Goal: Task Accomplishment & Management: Manage account settings

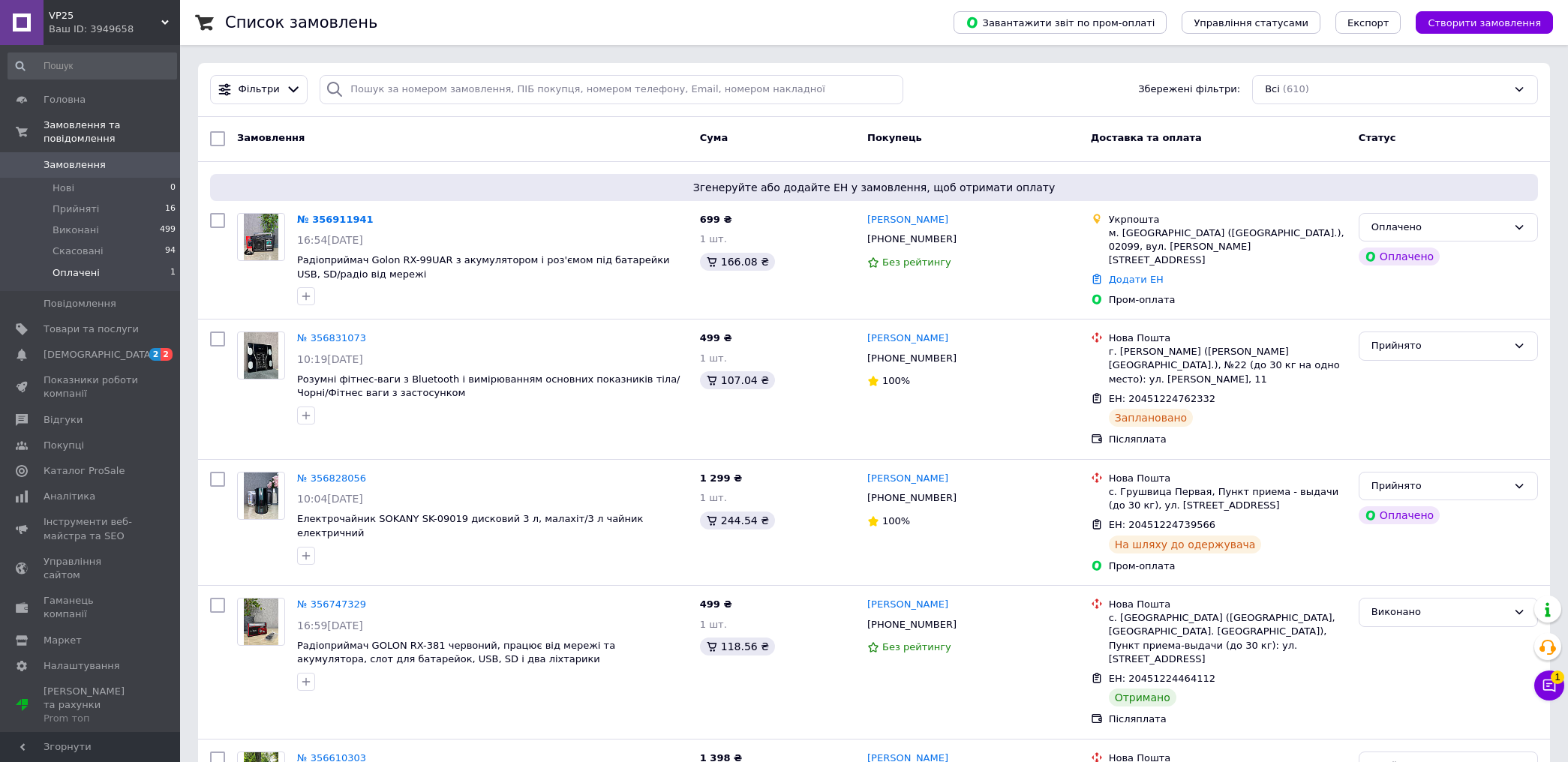
click at [98, 262] on li "Оплачені 1" at bounding box center [92, 276] width 185 height 28
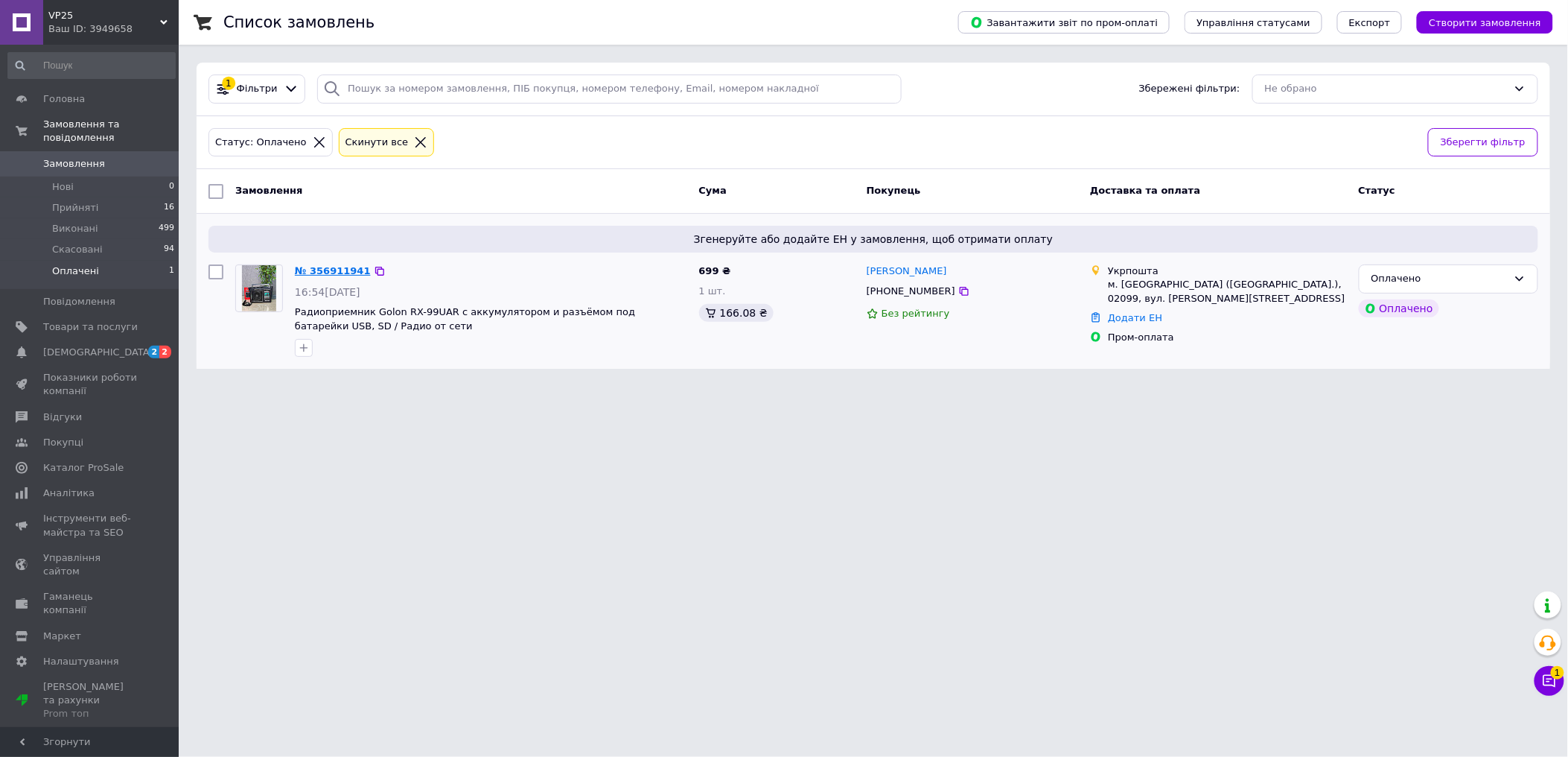
click at [332, 269] on link "№ 356911941" at bounding box center [332, 270] width 76 height 11
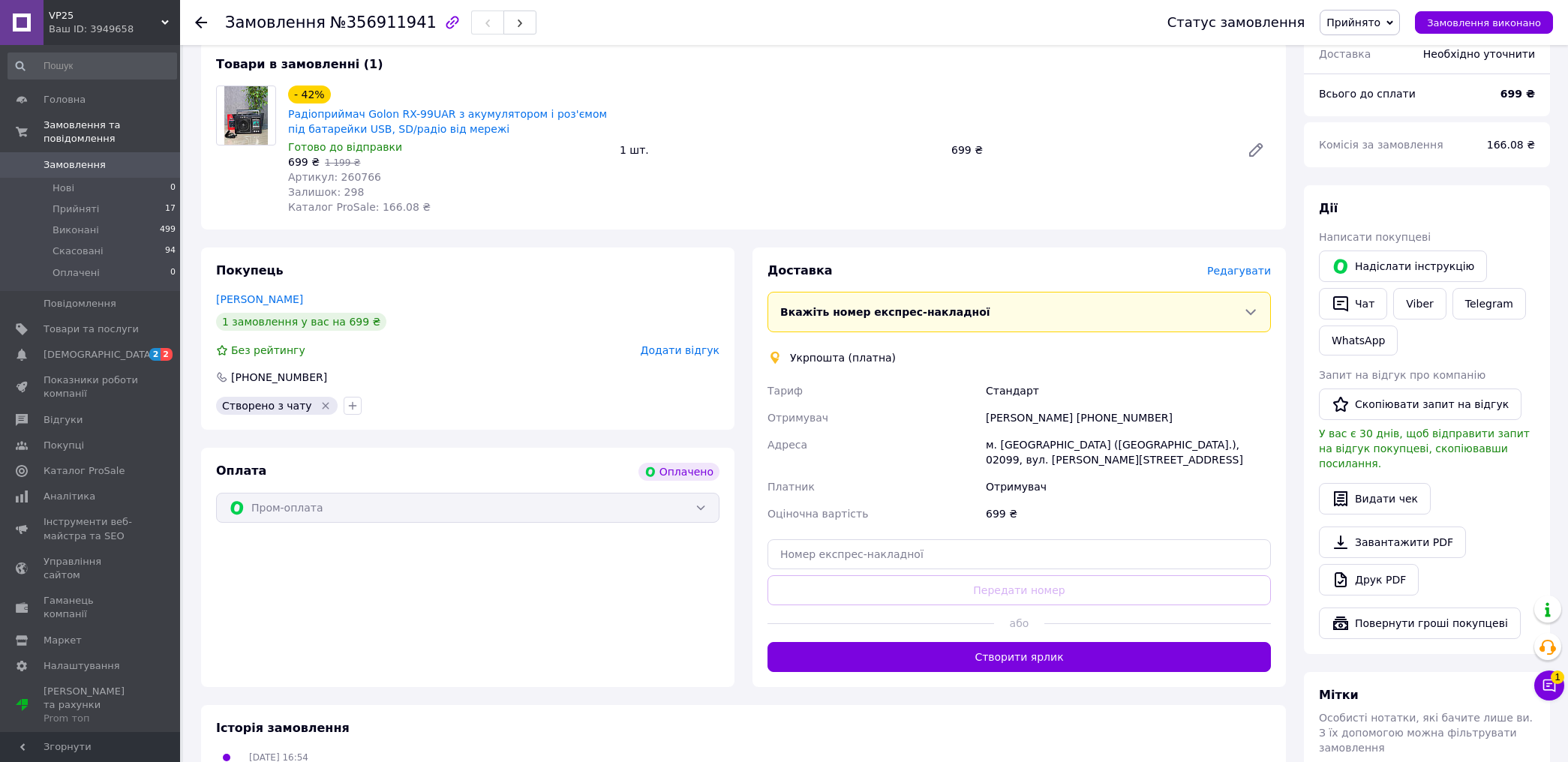
scroll to position [500, 0]
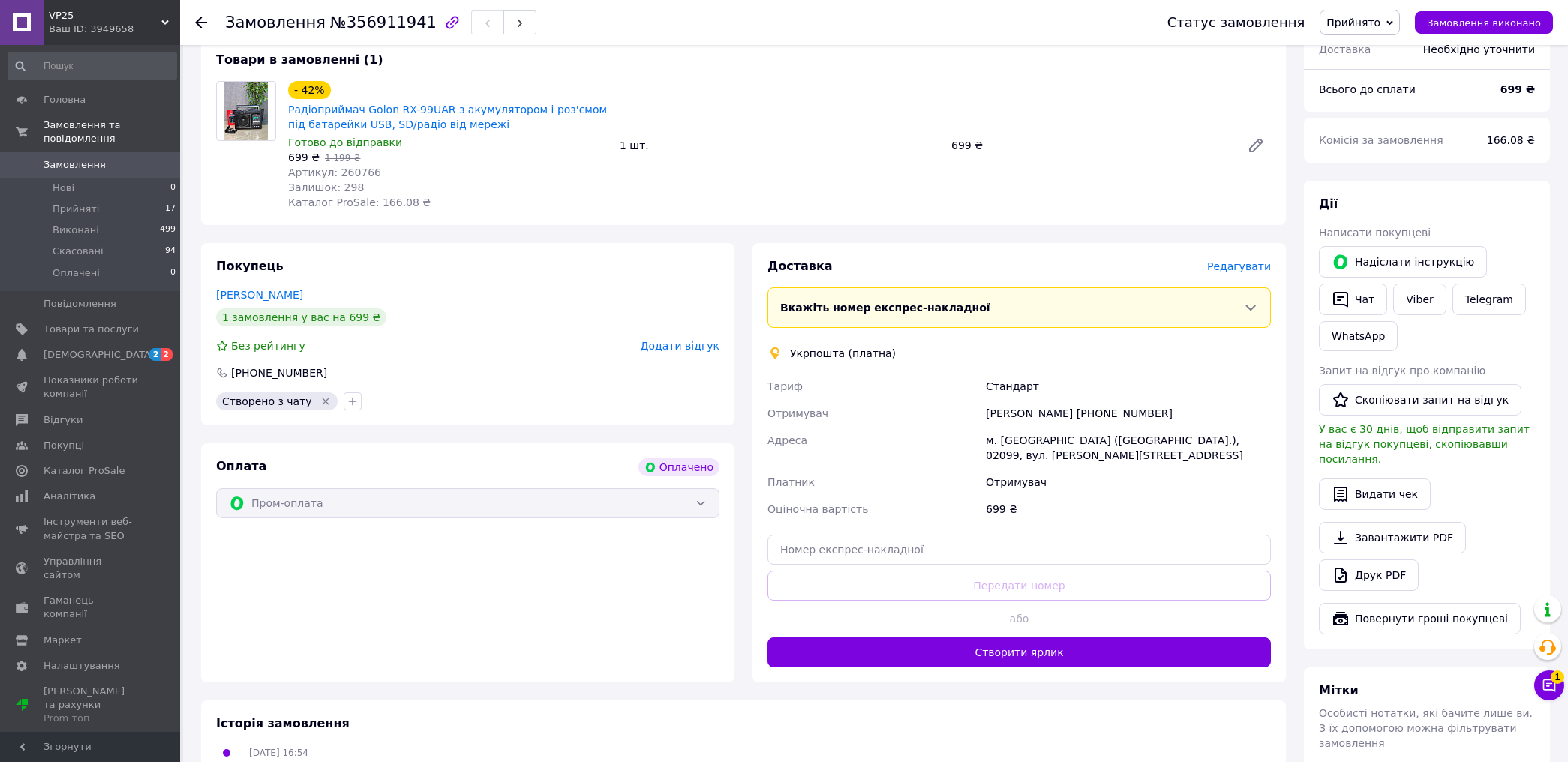
click at [1240, 260] on span "Редагувати" at bounding box center [1238, 267] width 64 height 12
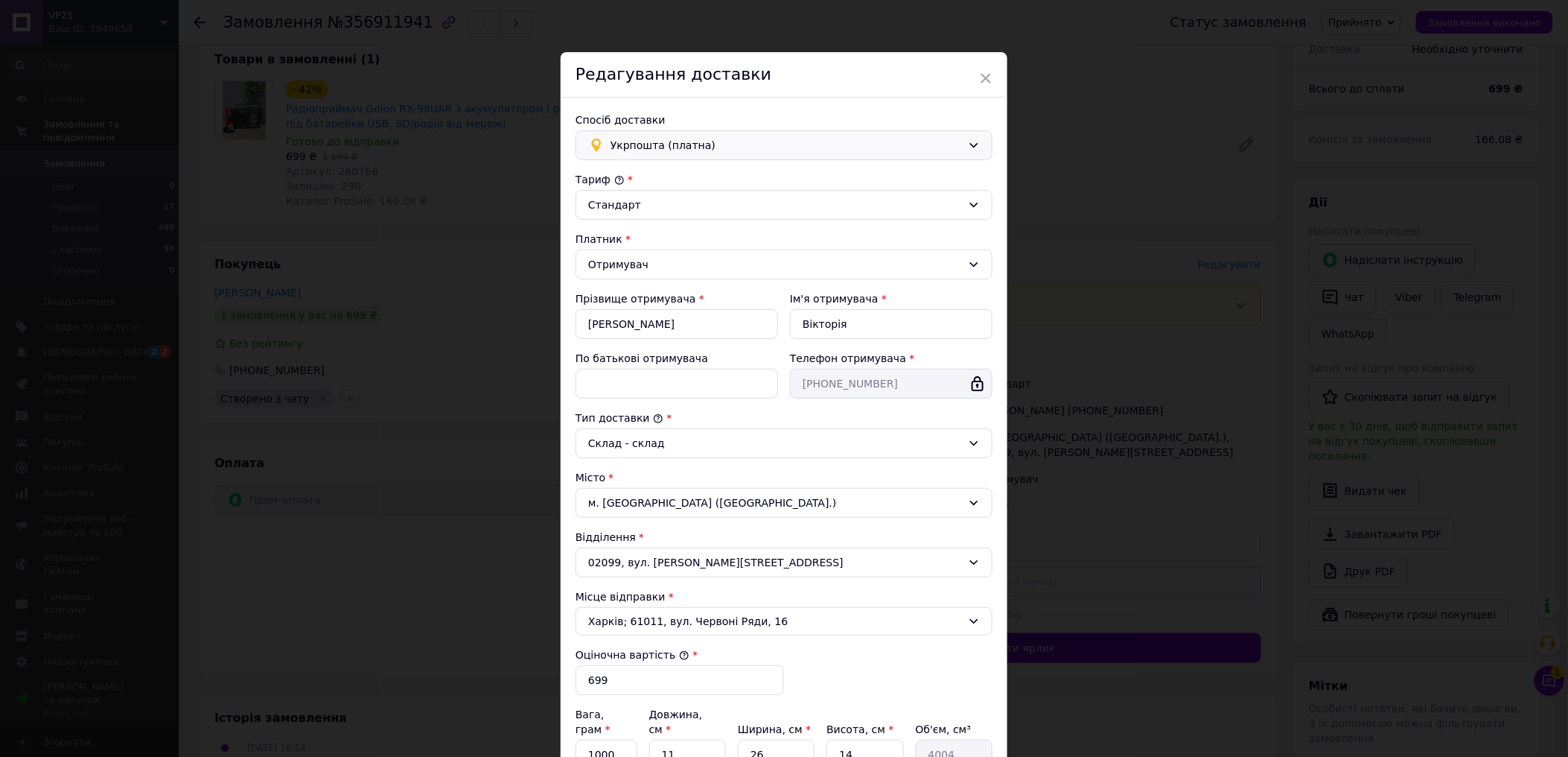
click at [748, 137] on span "Укрпошта (платна)" at bounding box center [786, 145] width 352 height 17
click at [705, 175] on span "Нова Пошта (платна)" at bounding box center [795, 177] width 369 height 15
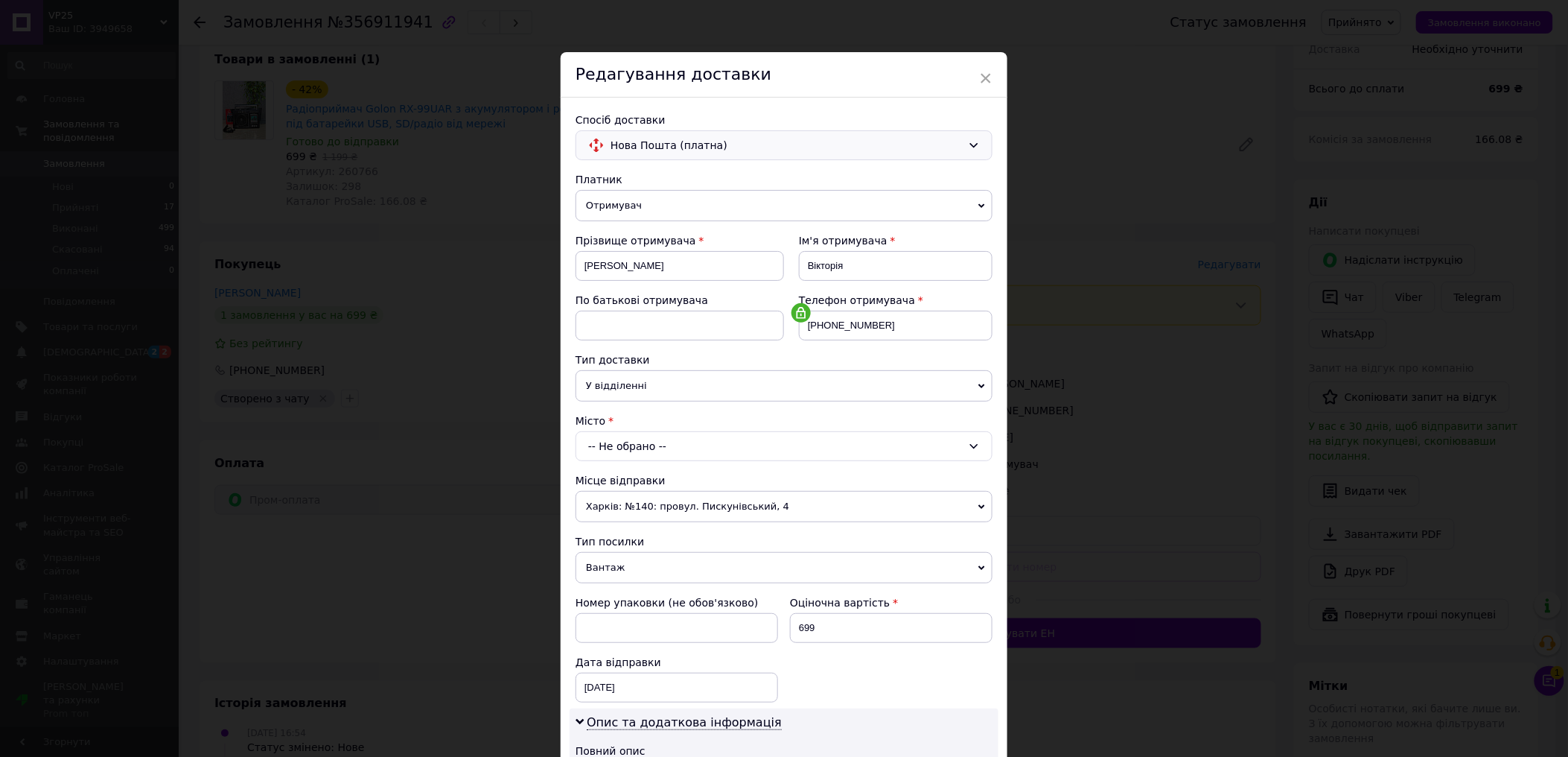
click at [659, 442] on div "-- Не обрано --" at bounding box center [784, 446] width 417 height 30
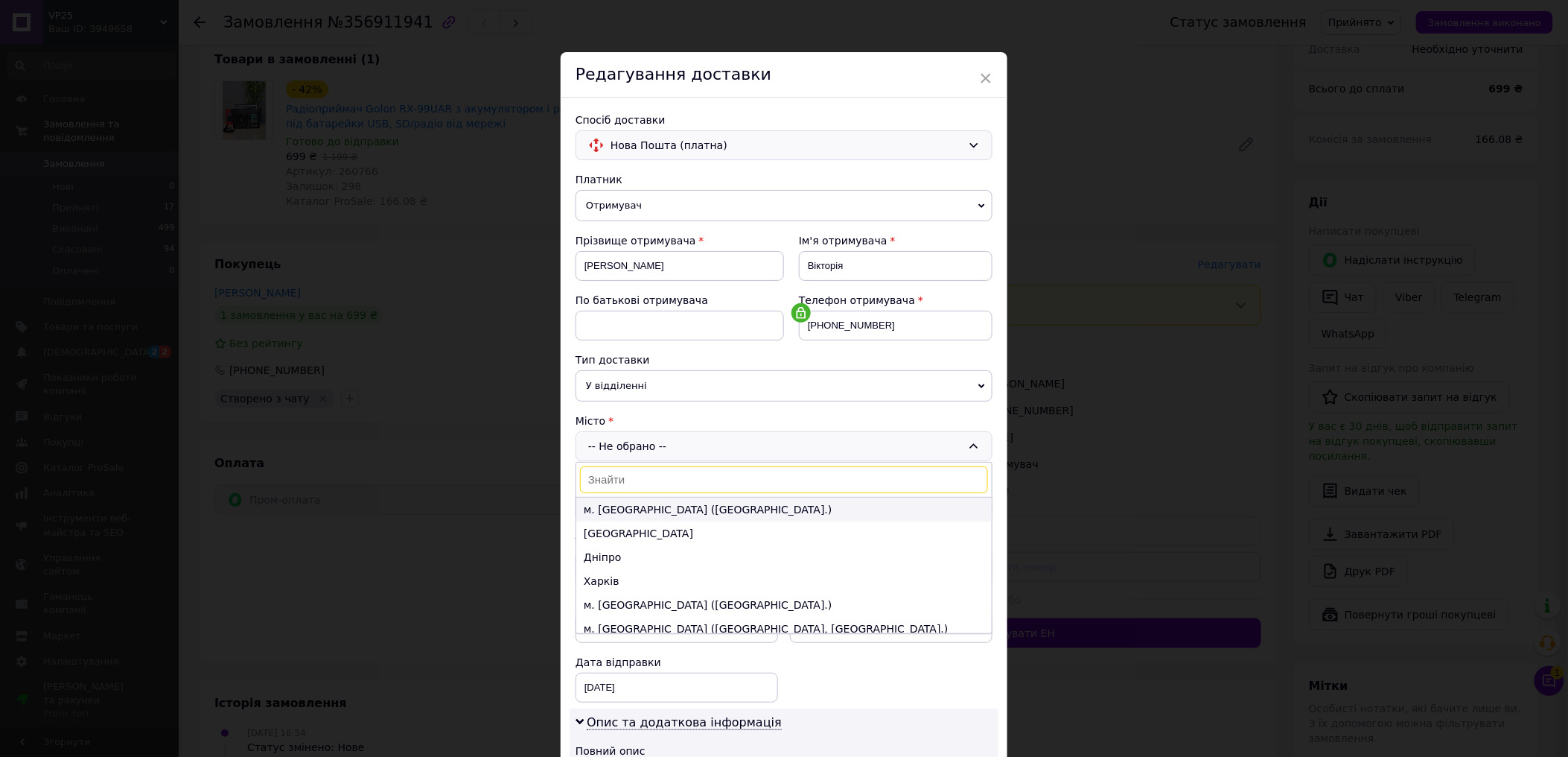
click at [702, 509] on li "м. [GEOGRAPHIC_DATA] ([GEOGRAPHIC_DATA].)" at bounding box center [784, 509] width 416 height 24
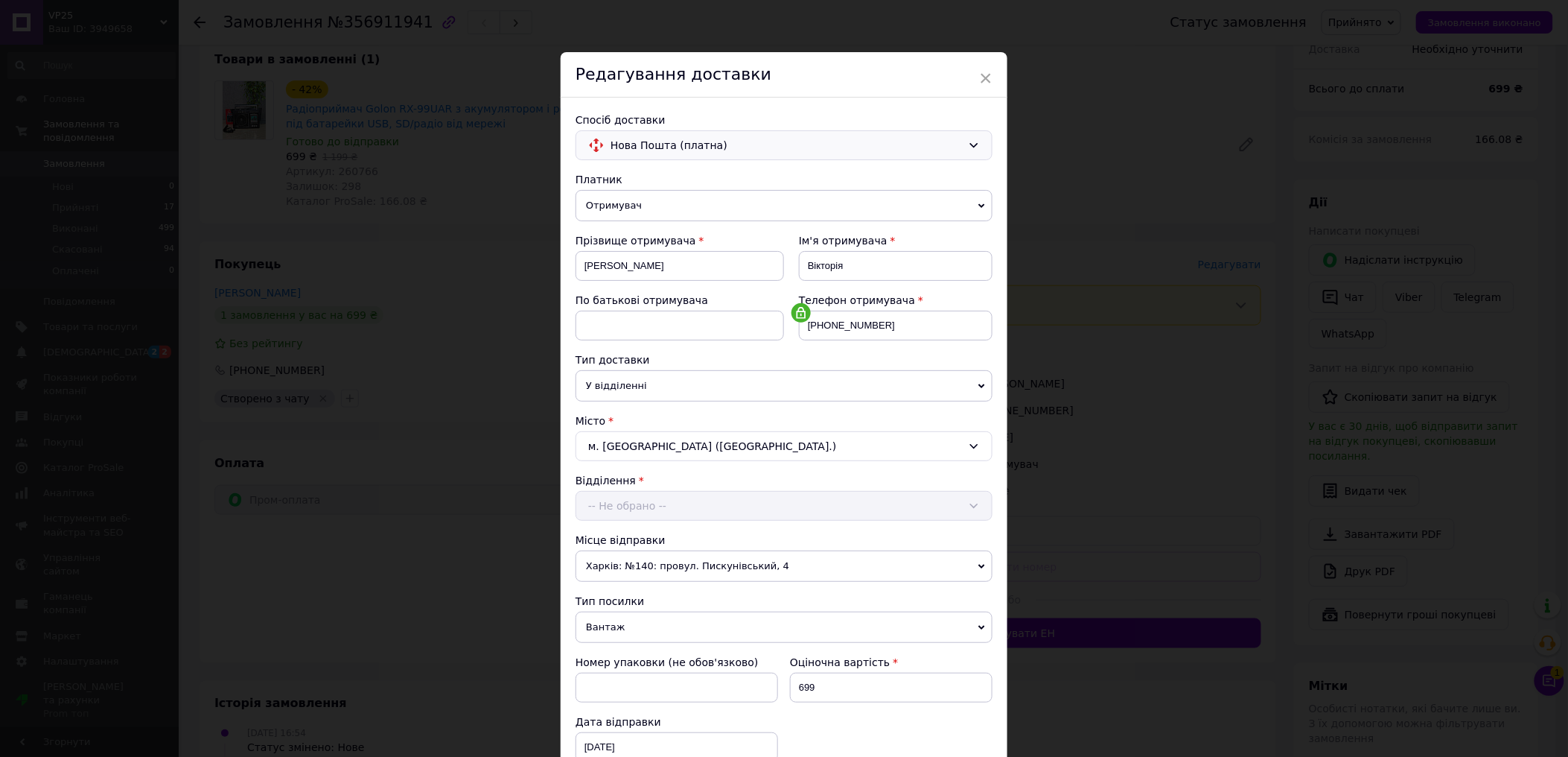
click at [693, 511] on div "Відділення -- Не обрано --" at bounding box center [784, 496] width 417 height 47
click at [687, 507] on div "-- Не обрано --" at bounding box center [784, 506] width 417 height 30
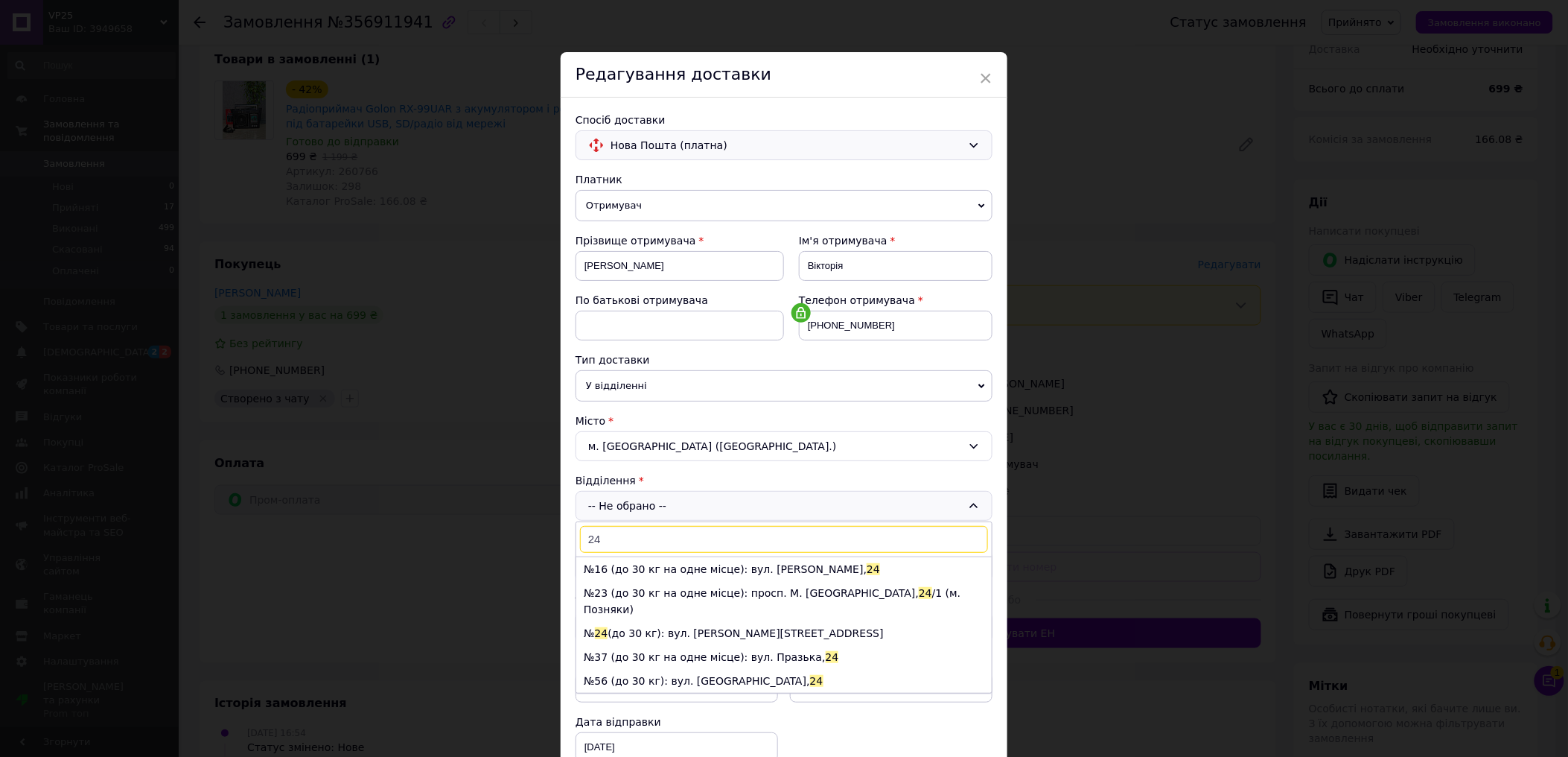
type input "2"
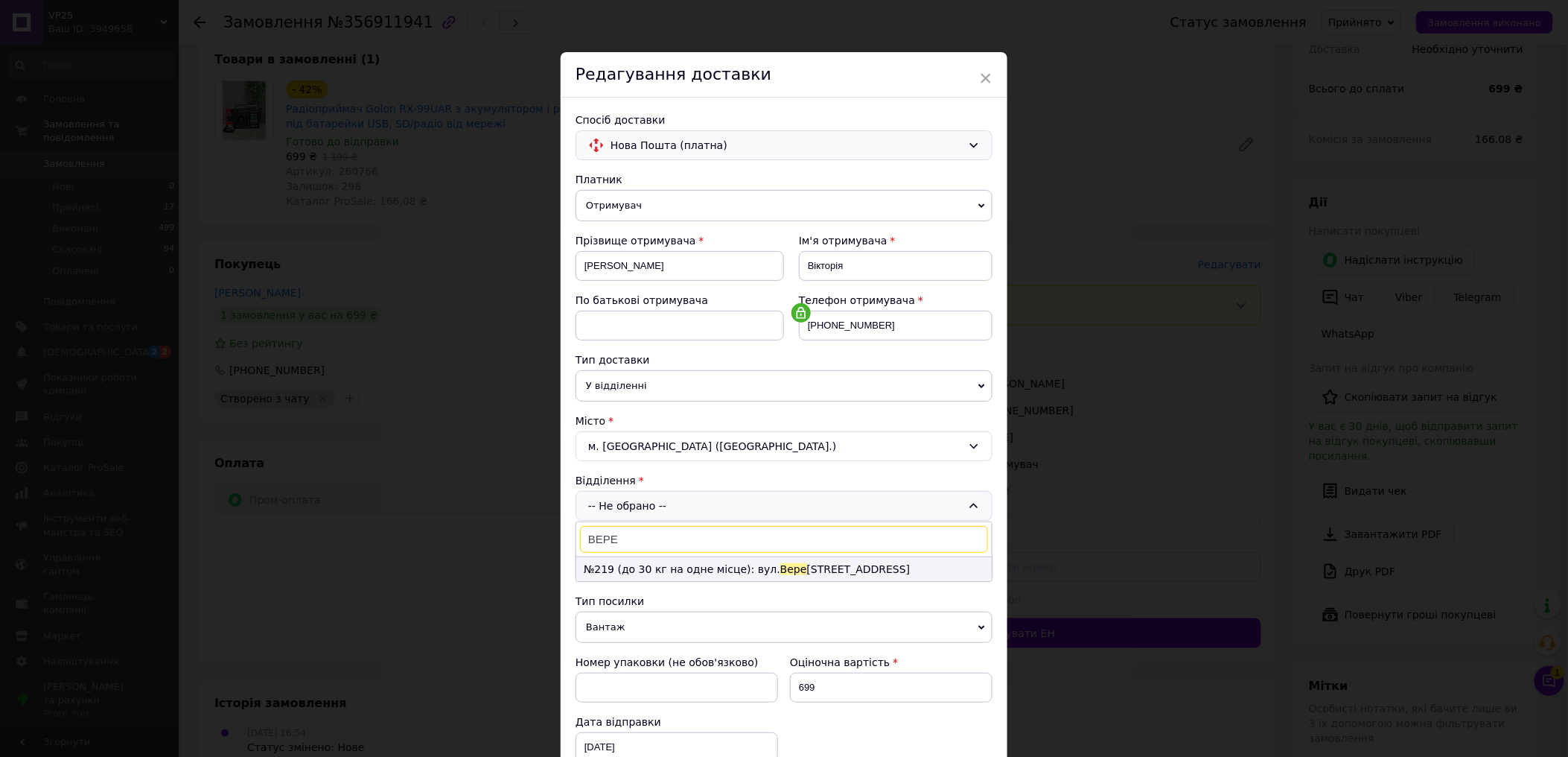
type input "ВЕРЕ"
click at [625, 570] on li "№219 (до 30 кг на одне місце): вул. [STREET_ADDRESS]" at bounding box center [784, 568] width 416 height 24
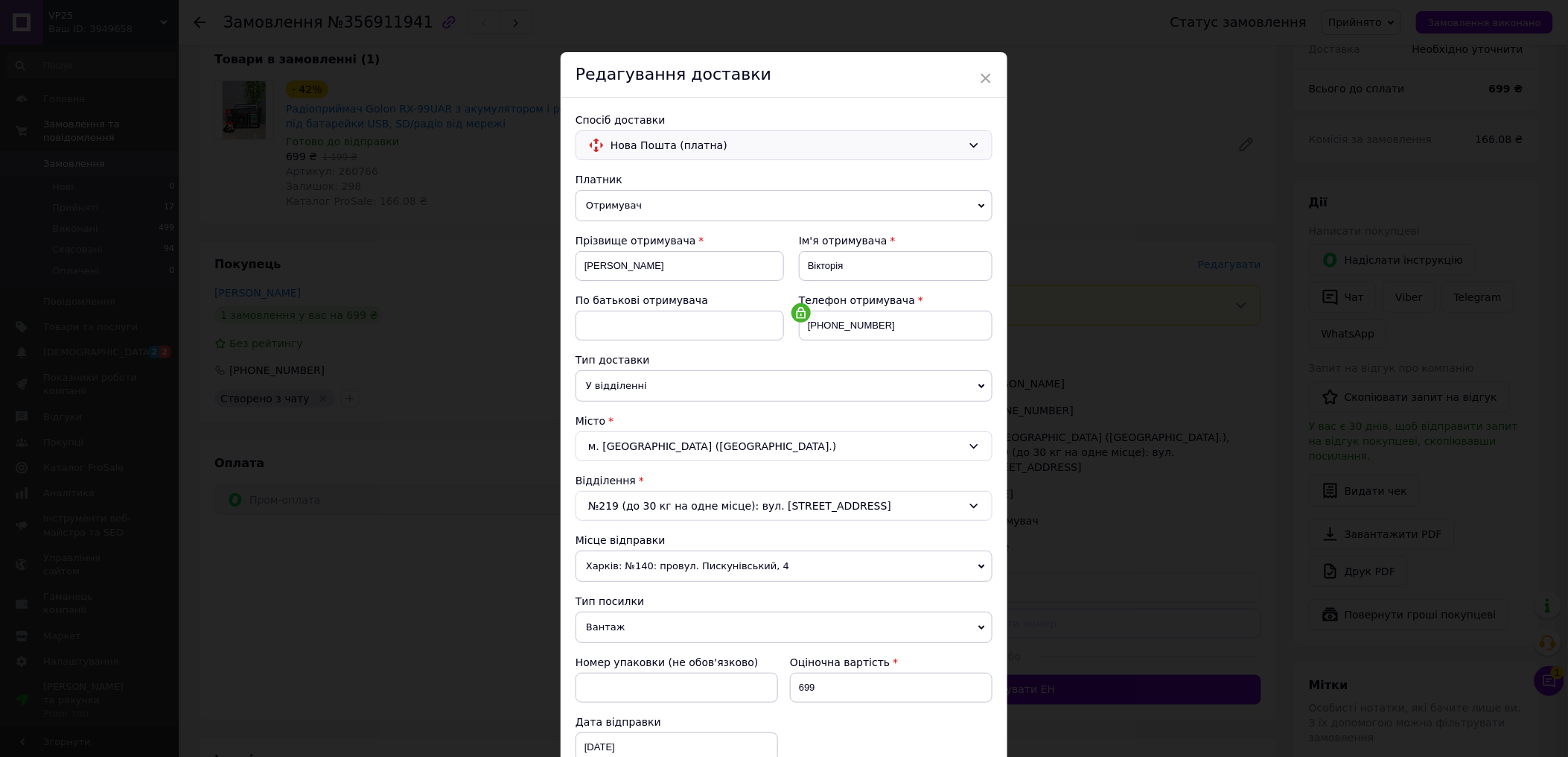
click at [1066, 414] on div "× Редагування доставки Спосіб доставки Нова Пошта (платна) Платник Отримувач Ві…" at bounding box center [784, 378] width 1568 height 757
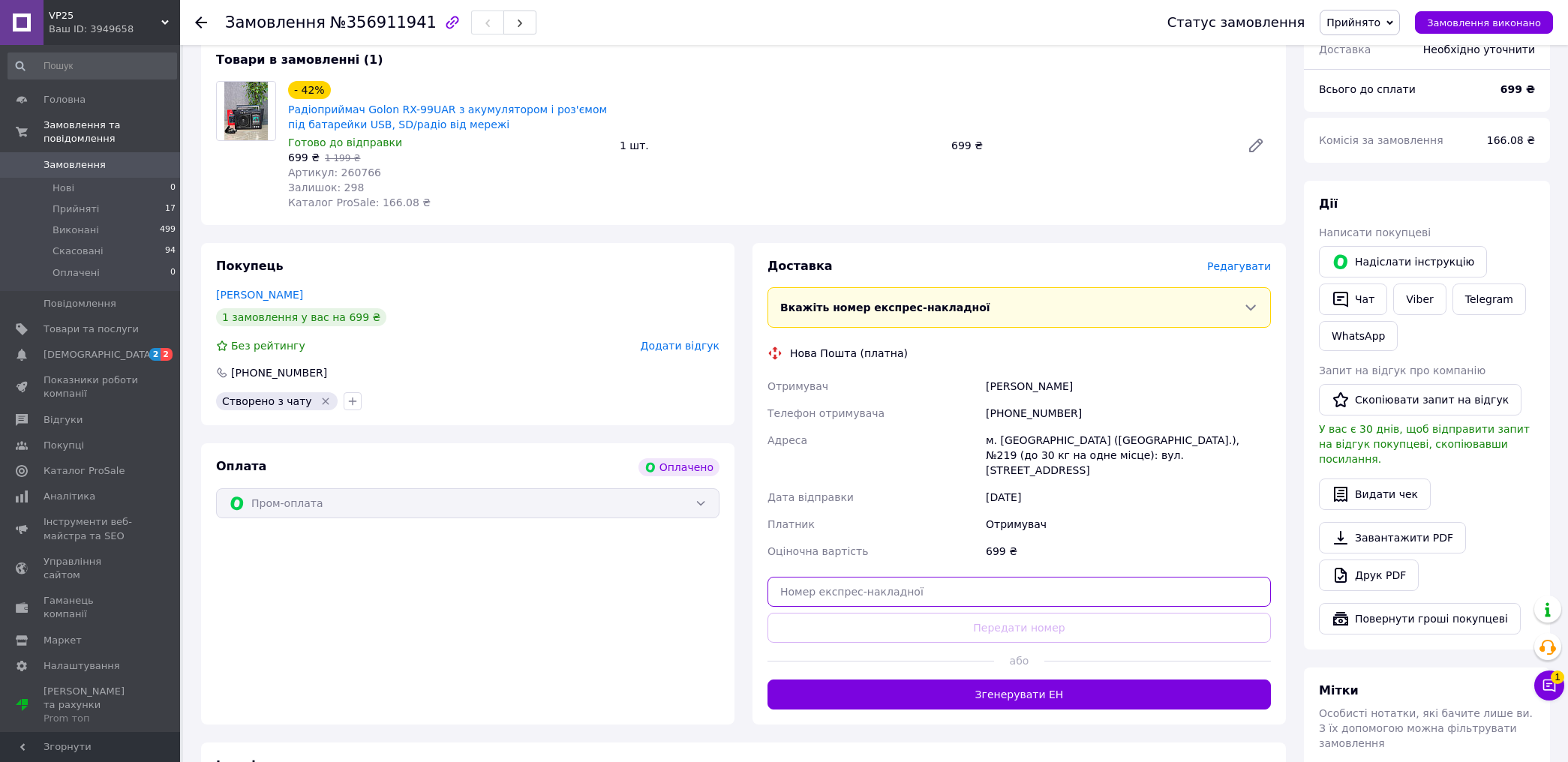
click at [880, 577] on input "text" at bounding box center [1019, 592] width 504 height 30
paste input "20451225339305"
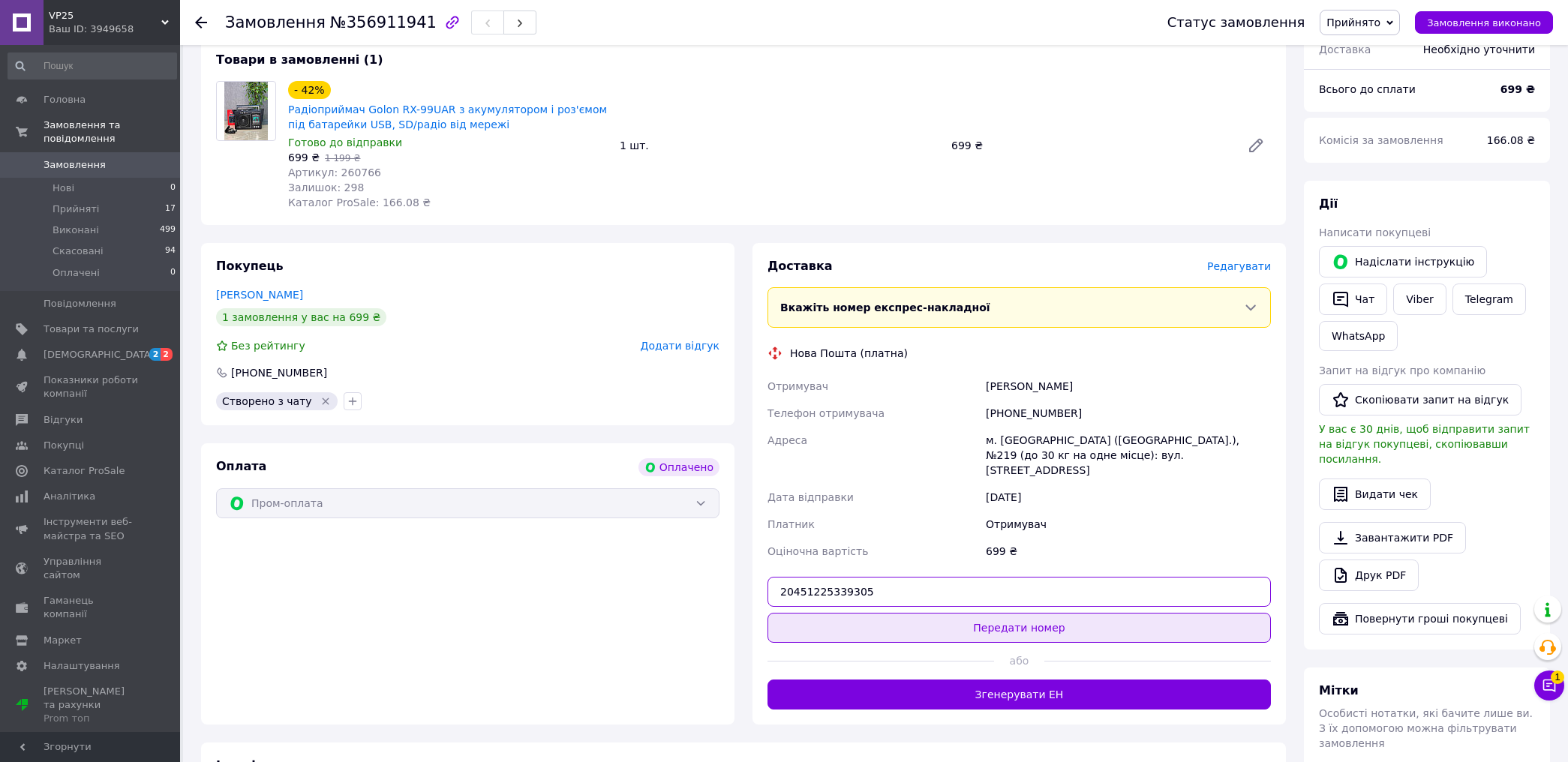
type input "20451225339305"
click at [973, 613] on button "Передати номер" at bounding box center [1019, 628] width 504 height 30
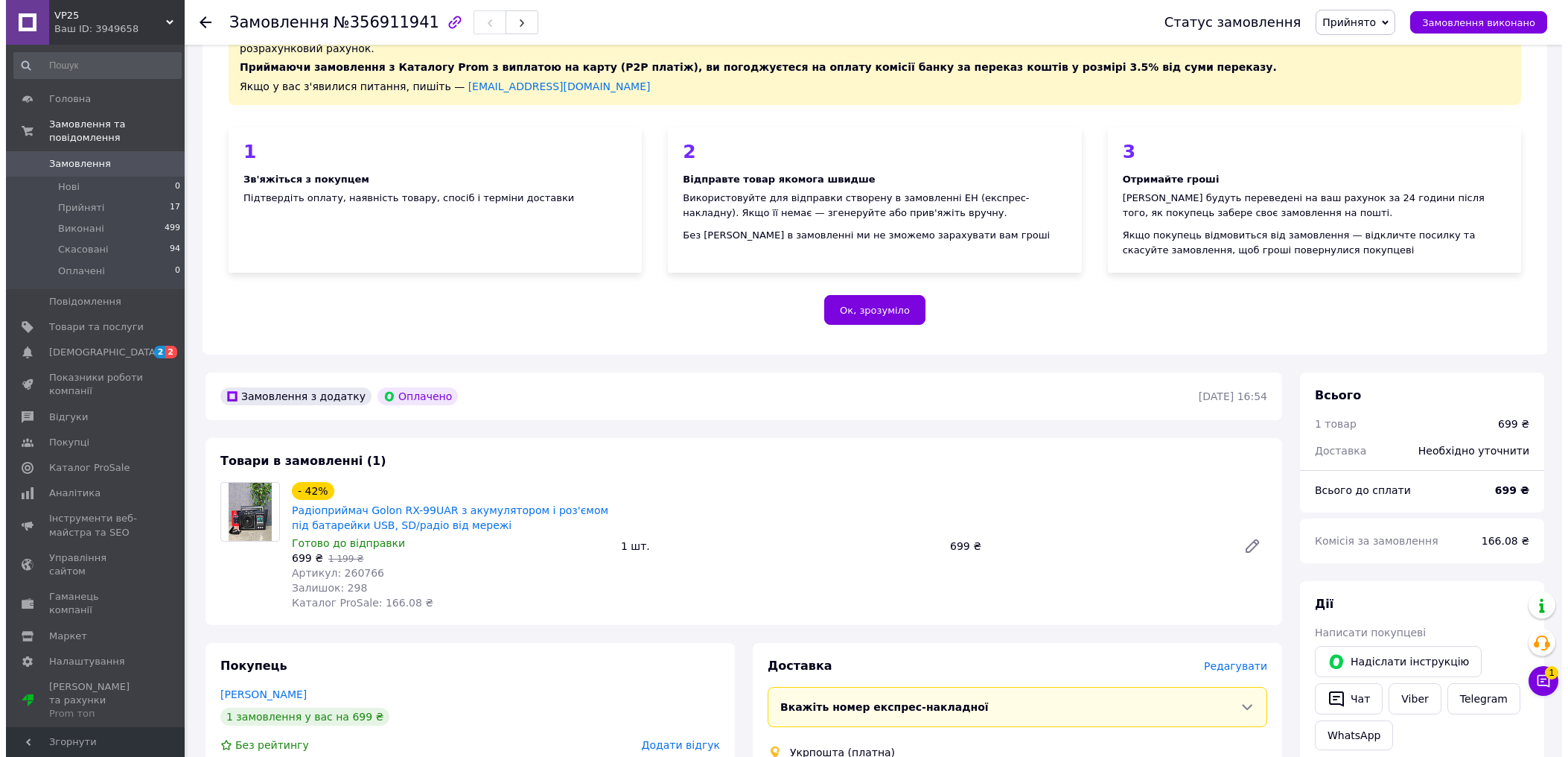
scroll to position [413, 0]
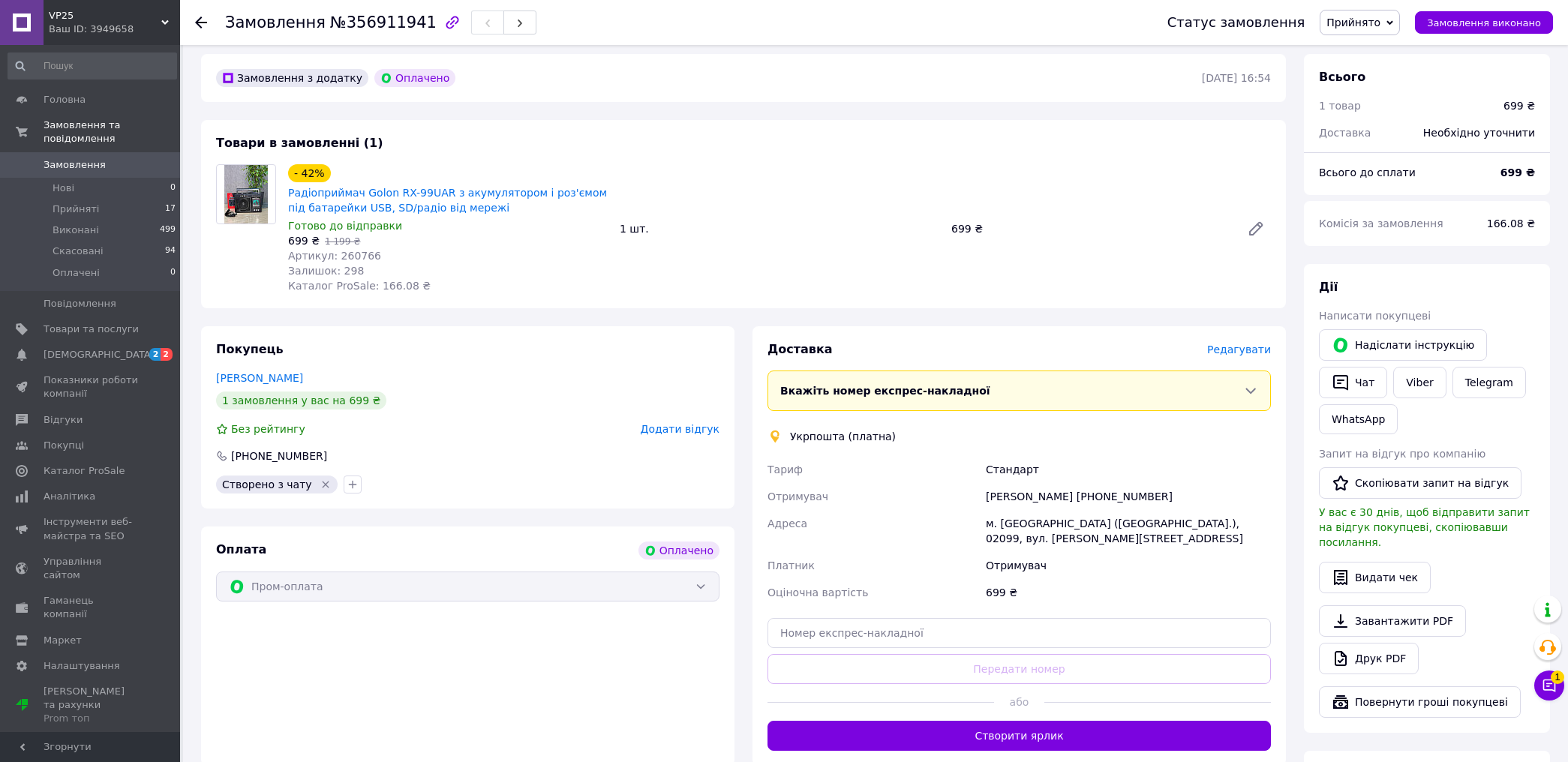
click at [1236, 343] on span "Редагувати" at bounding box center [1238, 350] width 64 height 12
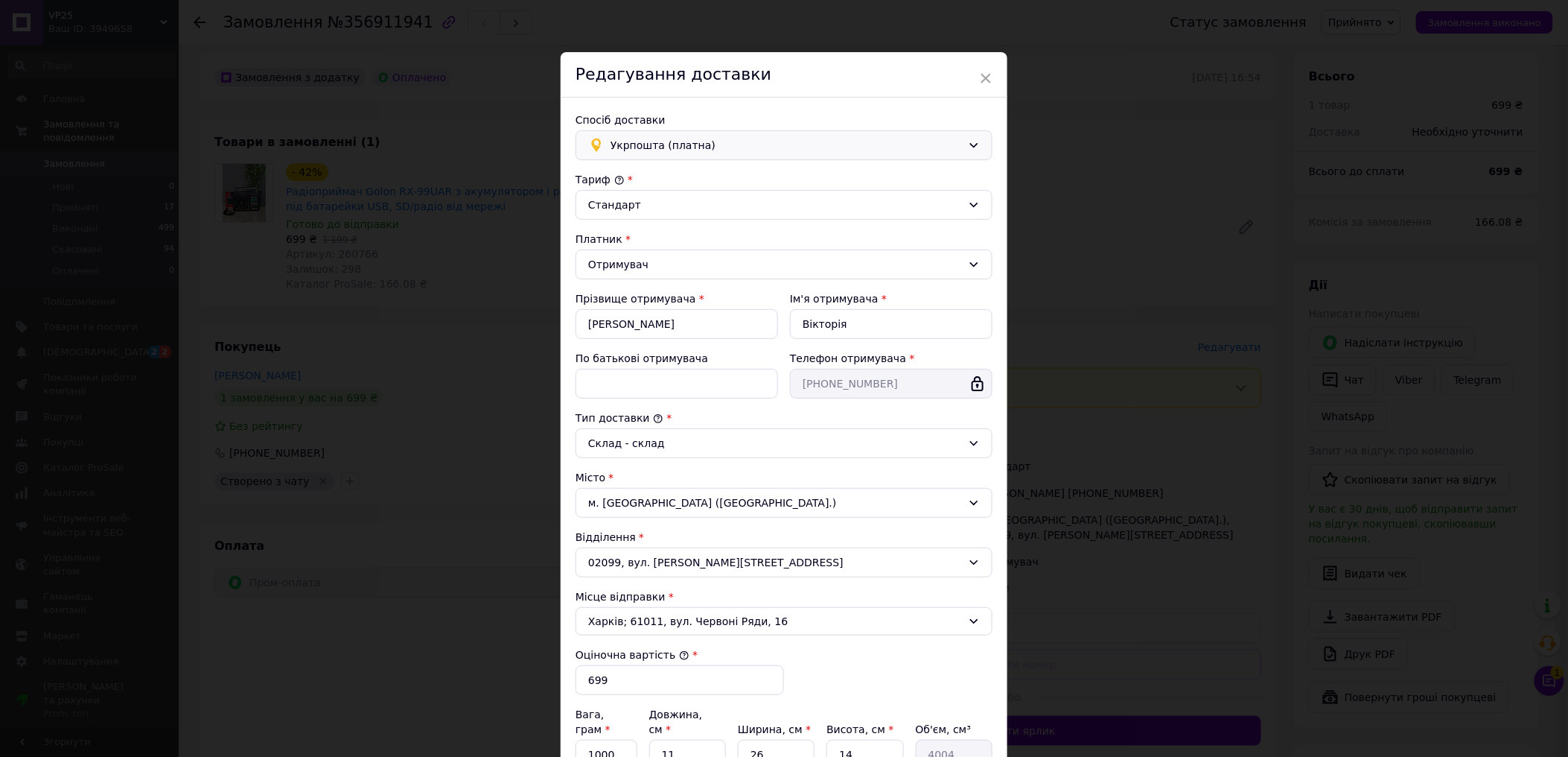
click at [697, 140] on span "Укрпошта (платна)" at bounding box center [786, 145] width 352 height 17
click at [681, 177] on span "Нова Пошта (платна)" at bounding box center [795, 177] width 369 height 15
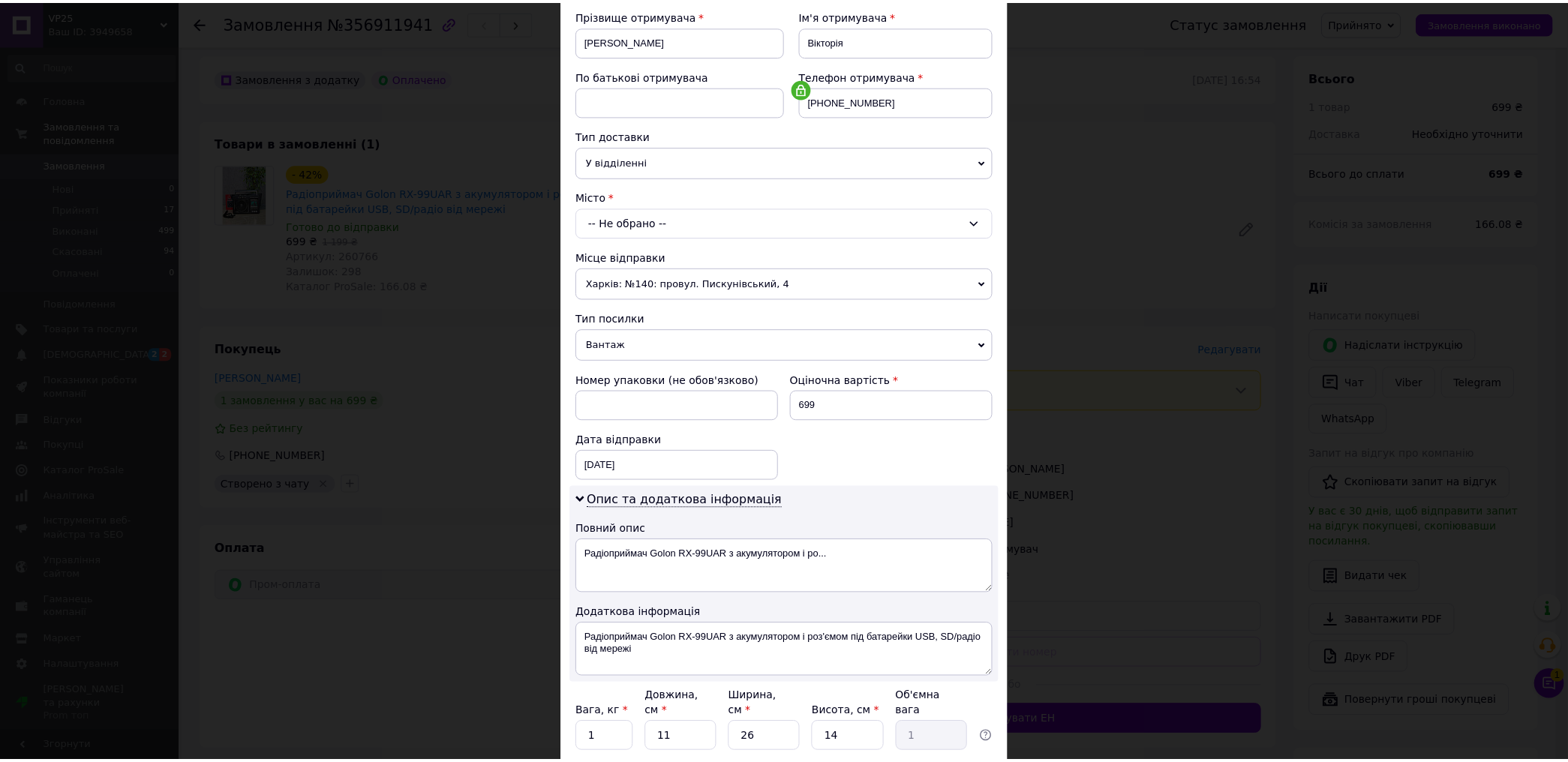
scroll to position [343, 0]
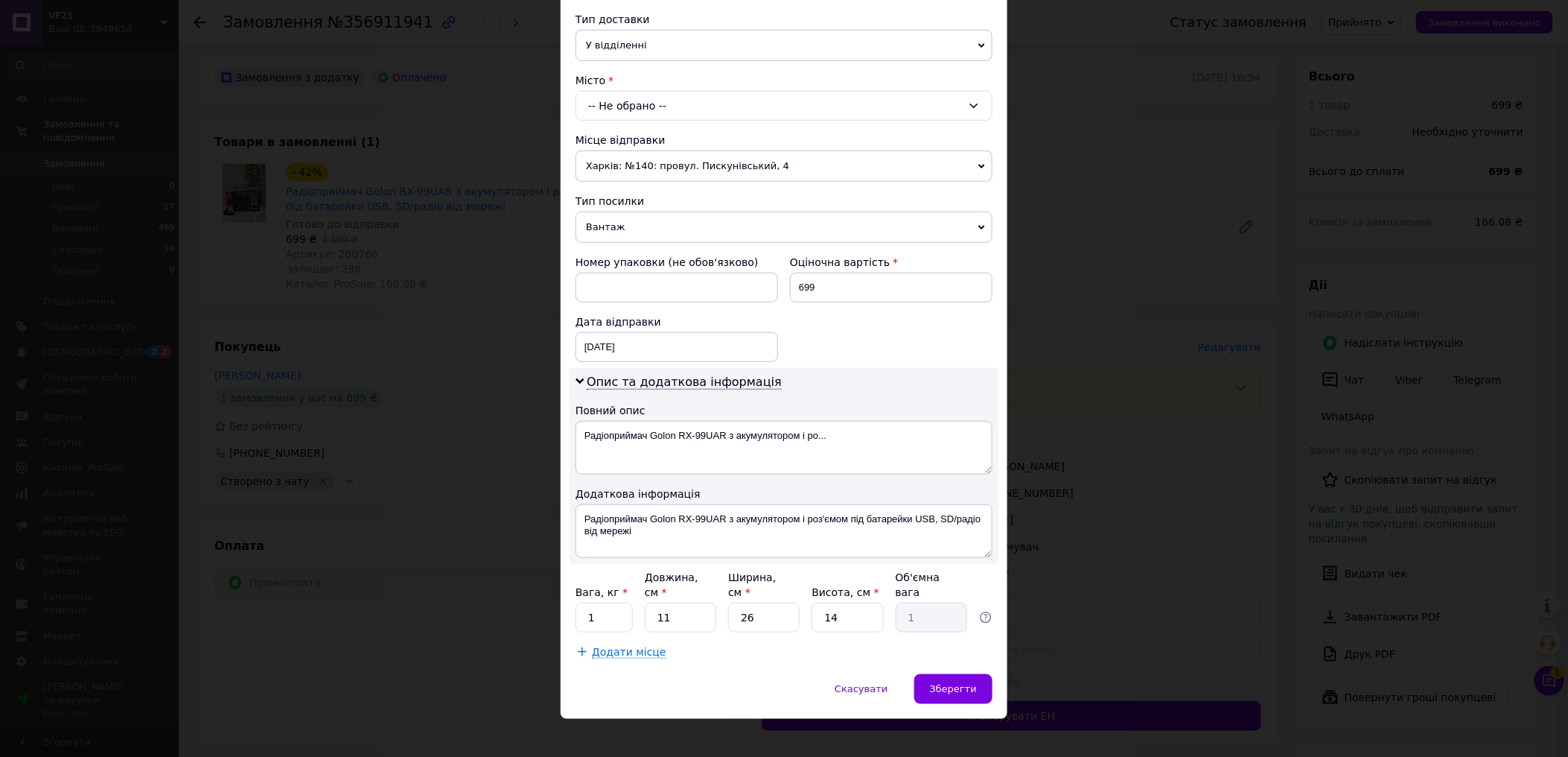
click at [652, 100] on div "-- Не обрано --" at bounding box center [784, 106] width 417 height 30
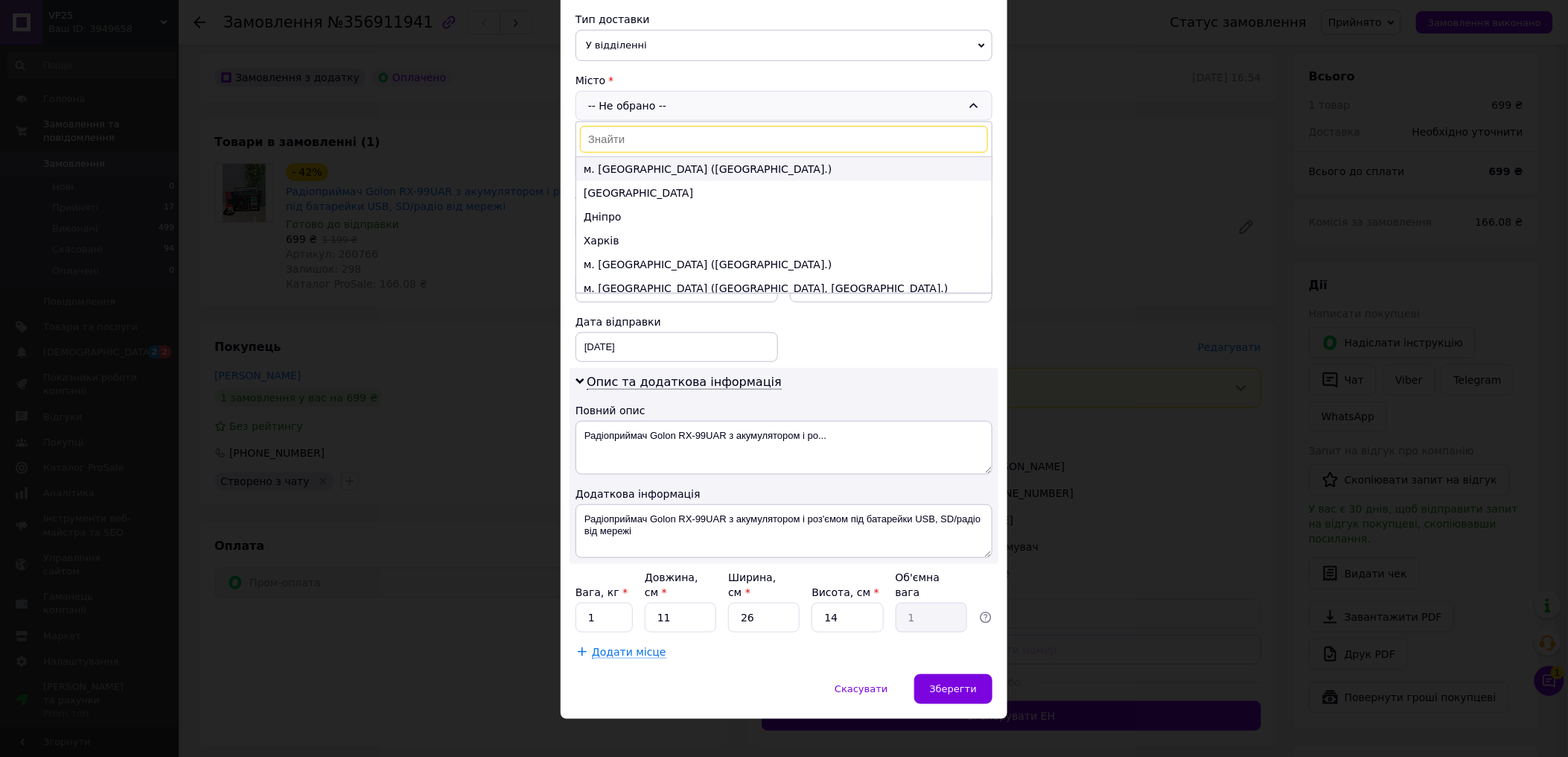
click at [655, 175] on li "м. [GEOGRAPHIC_DATA] ([GEOGRAPHIC_DATA].)" at bounding box center [784, 168] width 416 height 24
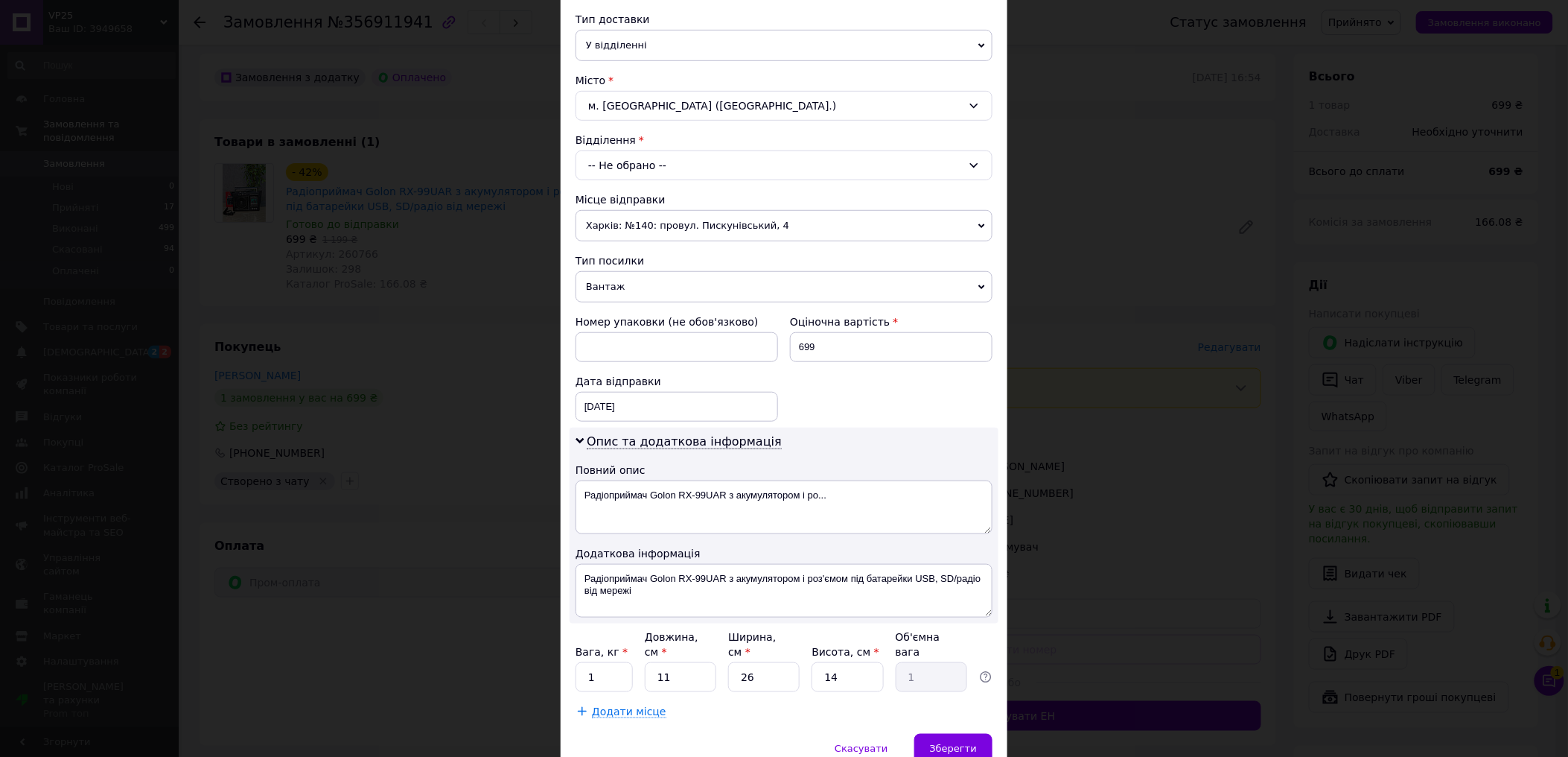
click at [778, 703] on div "Додати місце" at bounding box center [784, 711] width 417 height 15
click at [667, 166] on div "-- Не обрано --" at bounding box center [784, 166] width 417 height 30
type input "219"
click at [693, 225] on li "№ 219 (до 30 кг на одне місце): вул. Вереснева, 24" at bounding box center [784, 228] width 416 height 24
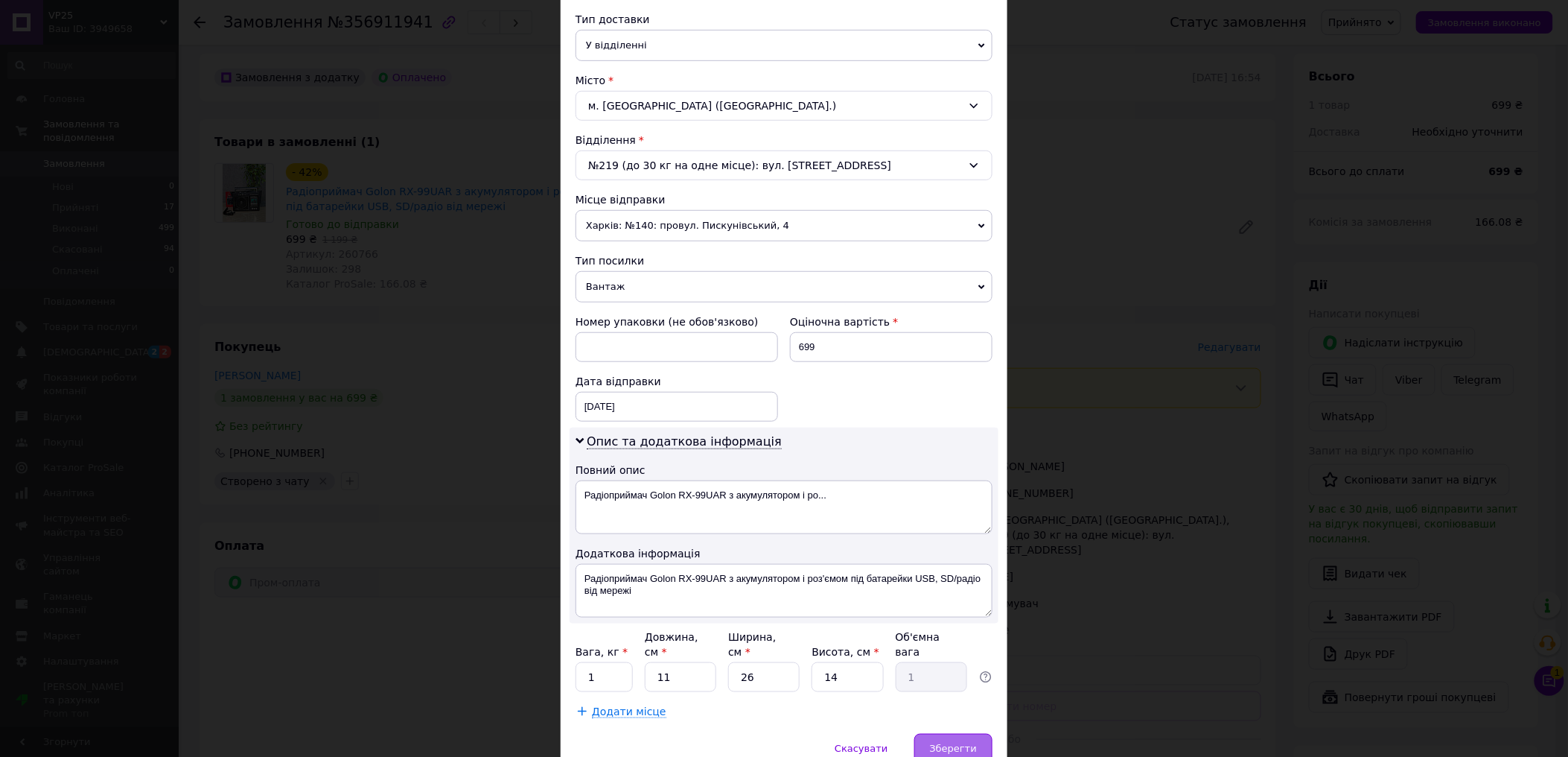
click at [951, 733] on div "Зберегти" at bounding box center [953, 748] width 78 height 30
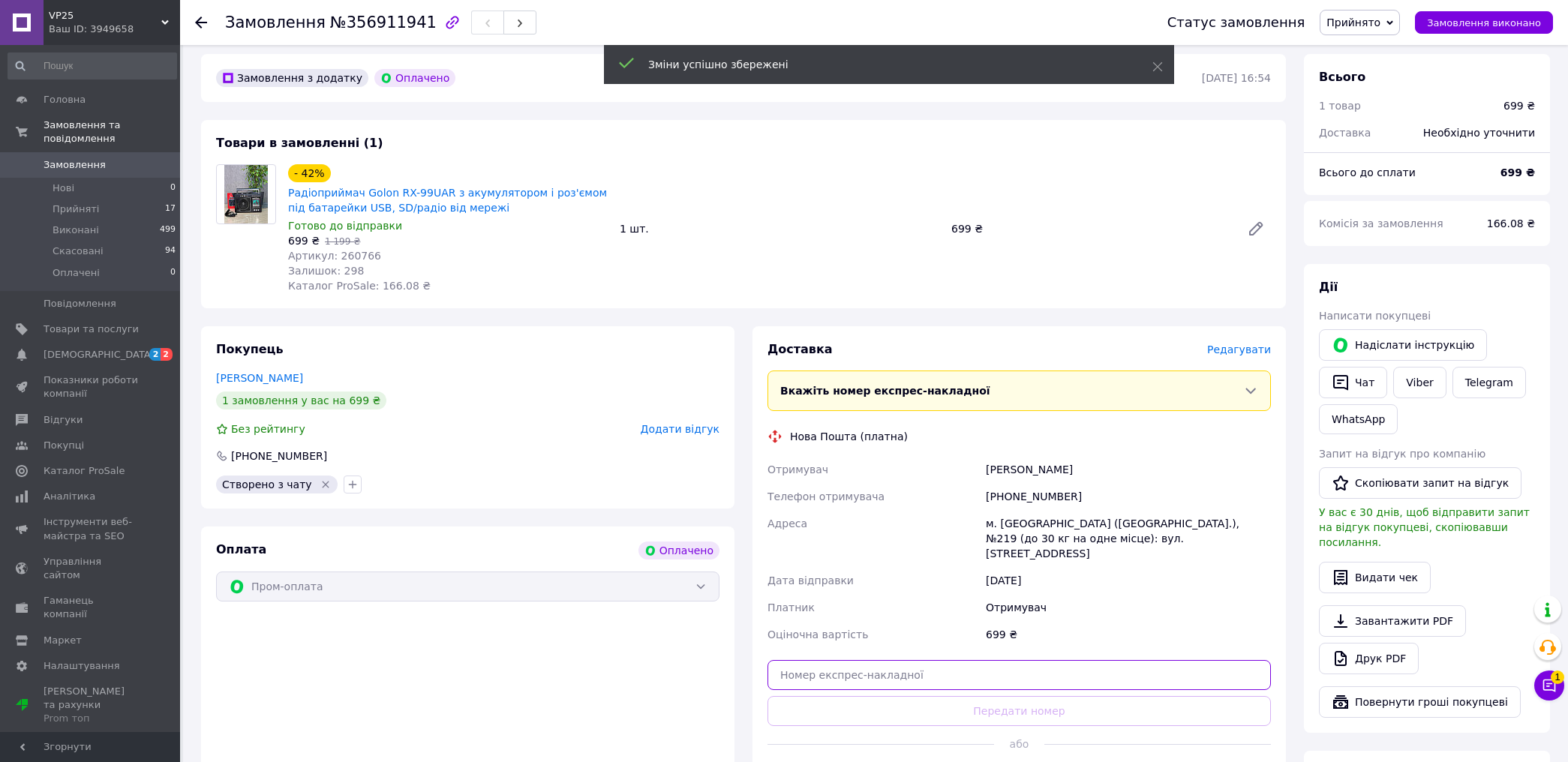
click at [945, 660] on input "text" at bounding box center [1019, 675] width 504 height 30
paste input "20451225339305"
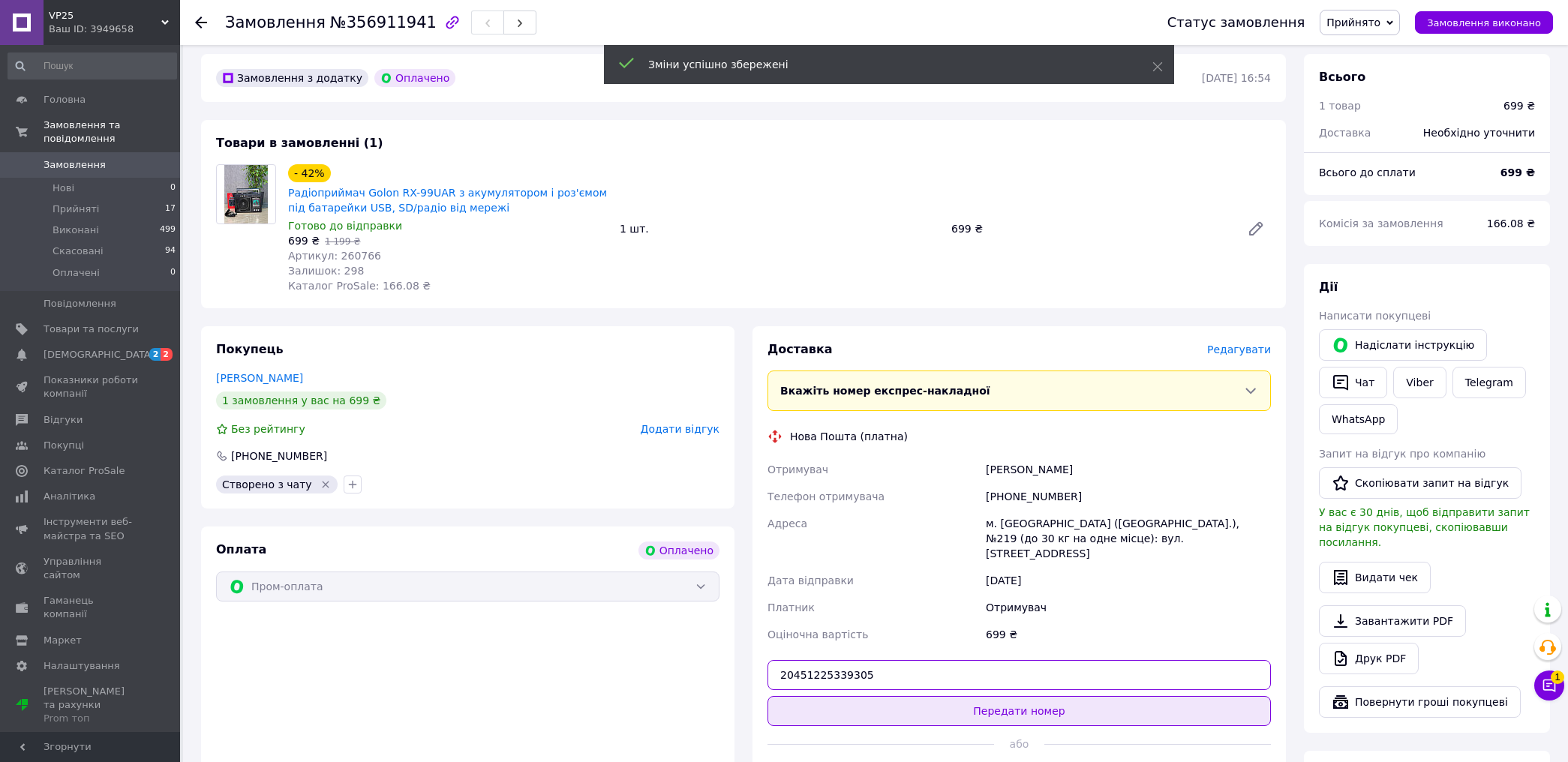
type input "20451225339305"
click at [957, 696] on button "Передати номер" at bounding box center [1019, 711] width 504 height 30
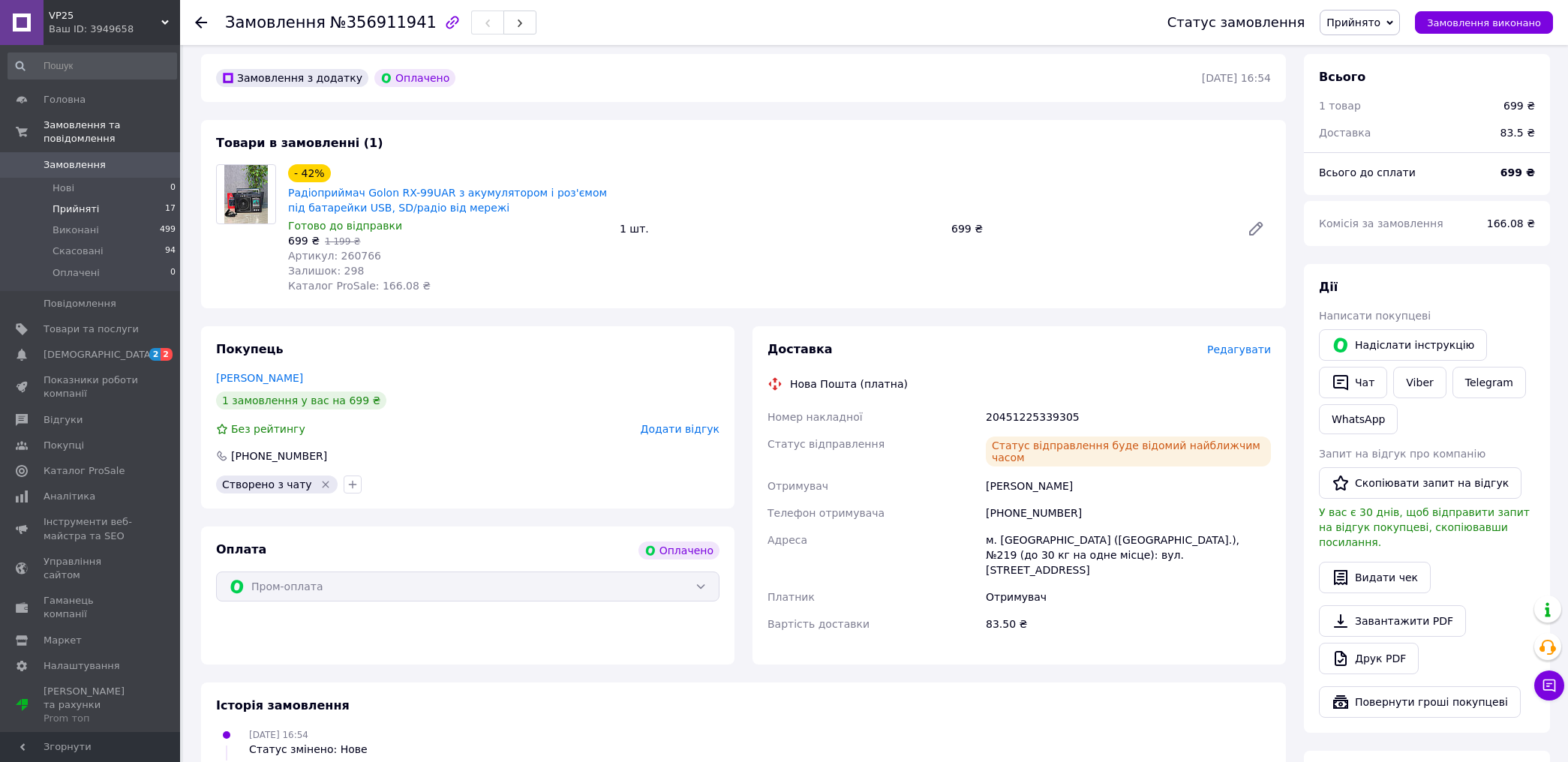
click at [117, 158] on span "Замовлення" at bounding box center [91, 164] width 95 height 13
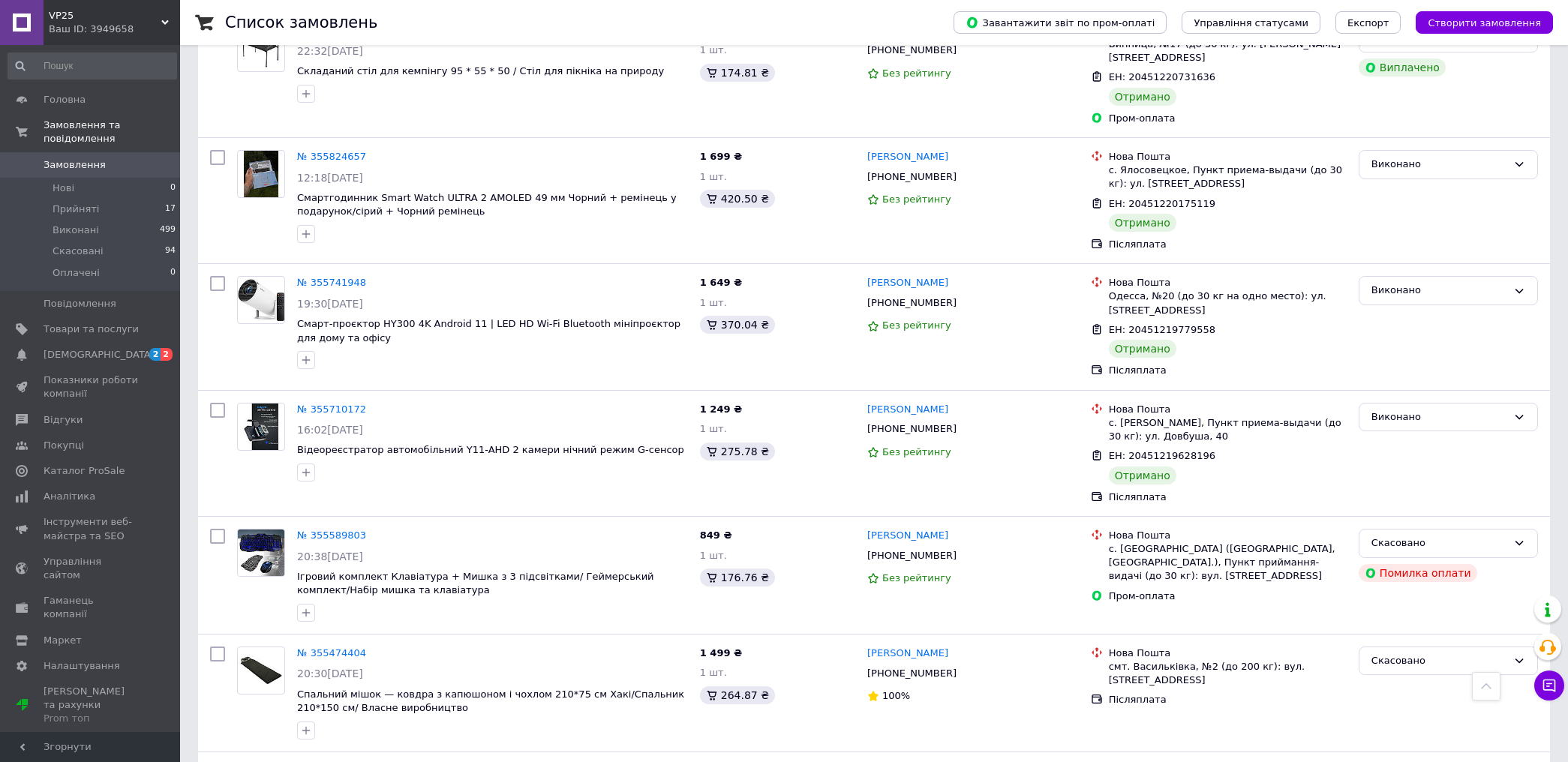
scroll to position [2832, 0]
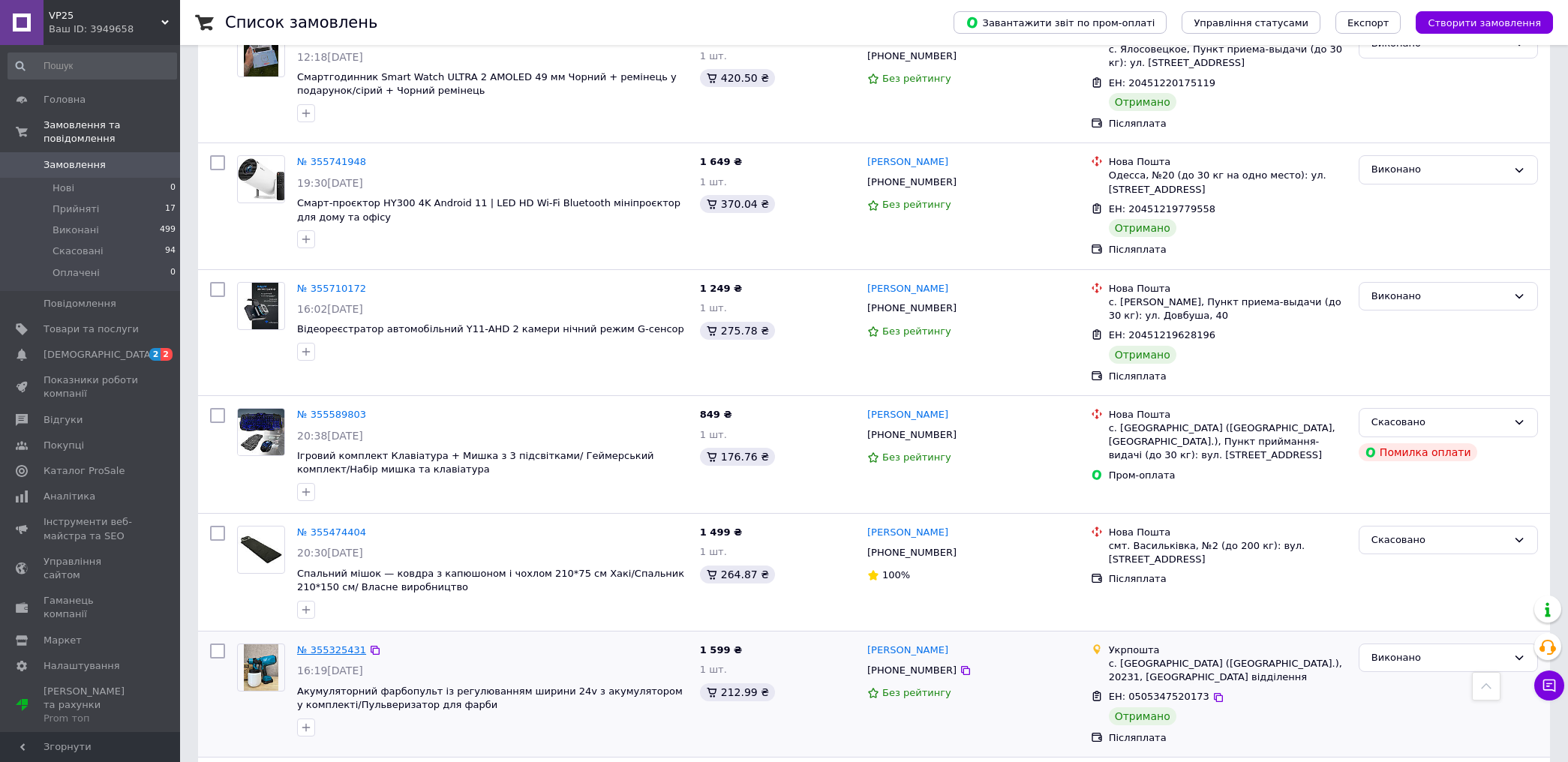
click at [342, 644] on link "№ 355325431" at bounding box center [331, 649] width 69 height 11
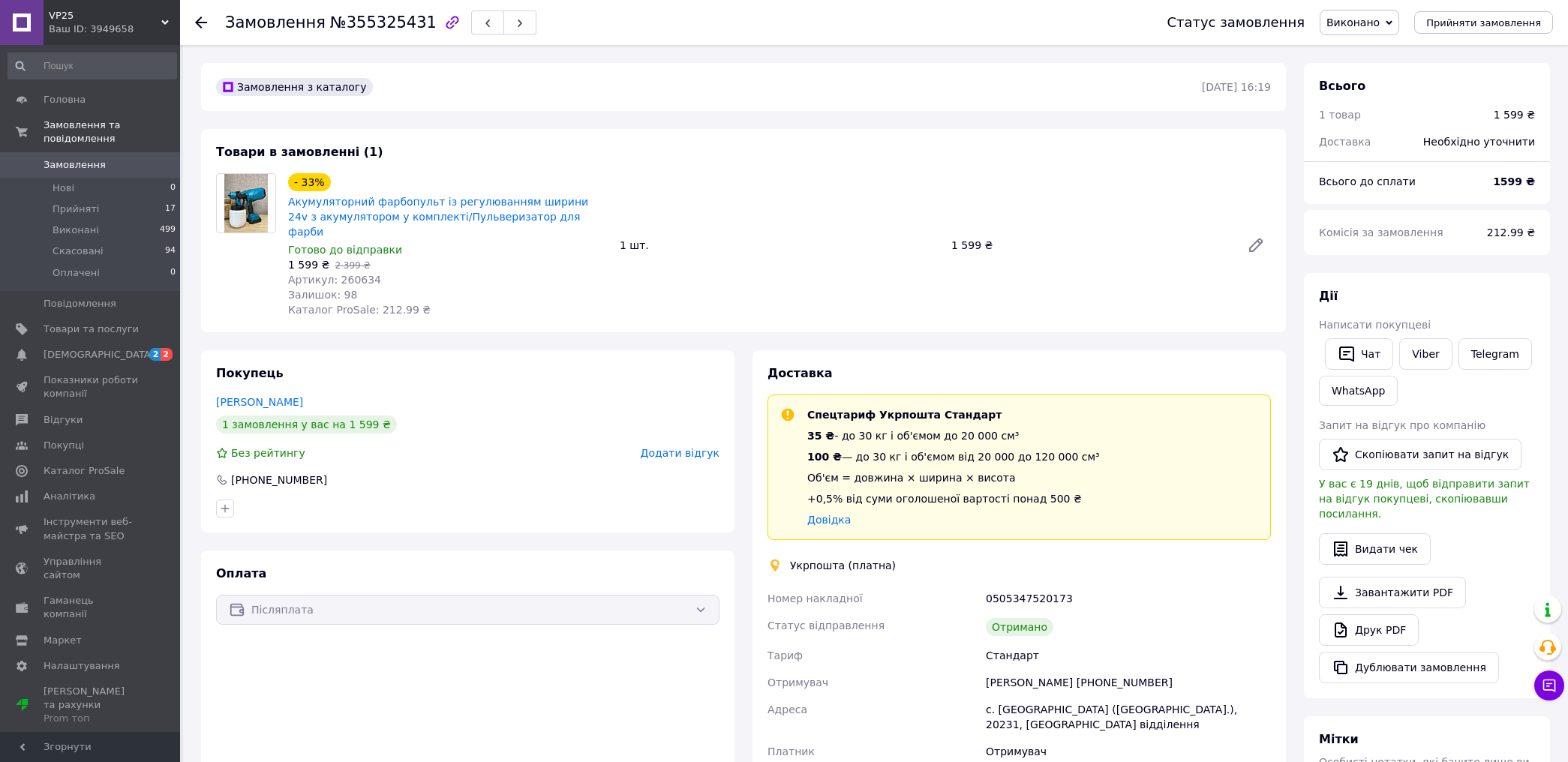
click at [1369, 587] on link "Завантажити PDF" at bounding box center [1392, 592] width 147 height 32
